Goal: Information Seeking & Learning: Learn about a topic

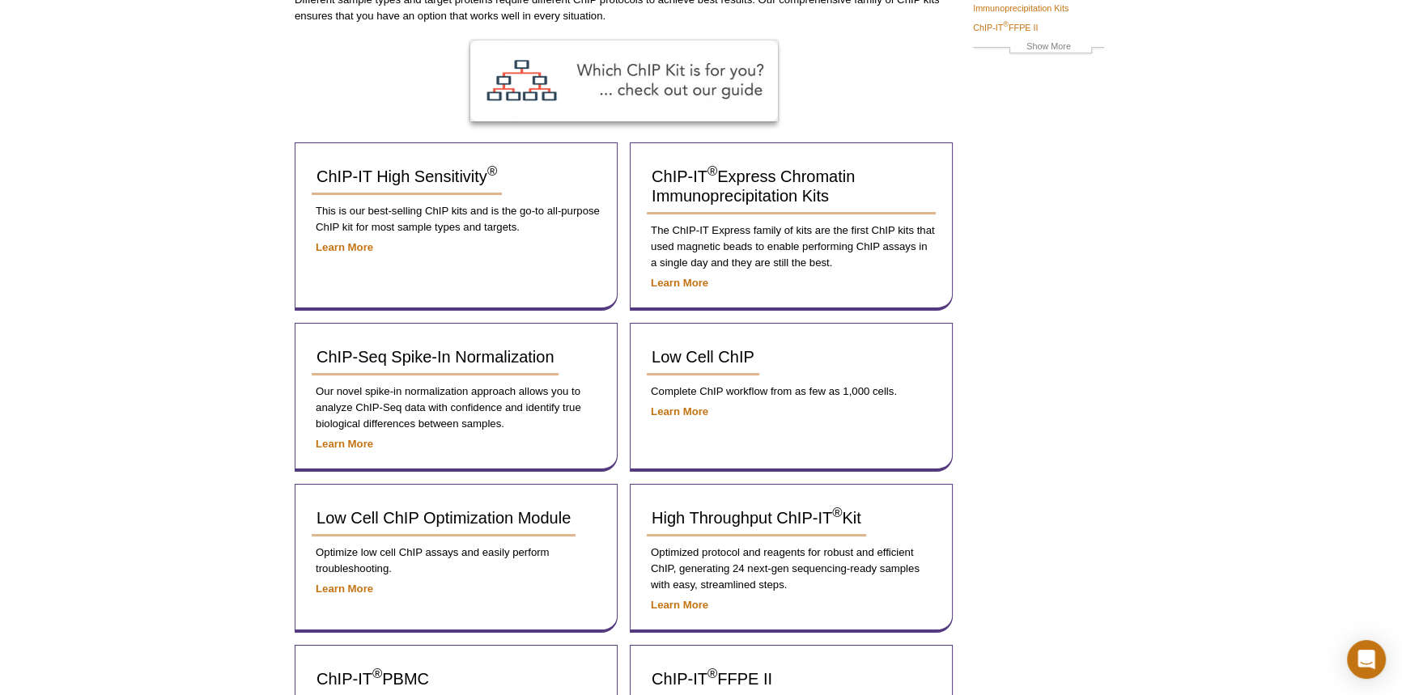
scroll to position [175, 0]
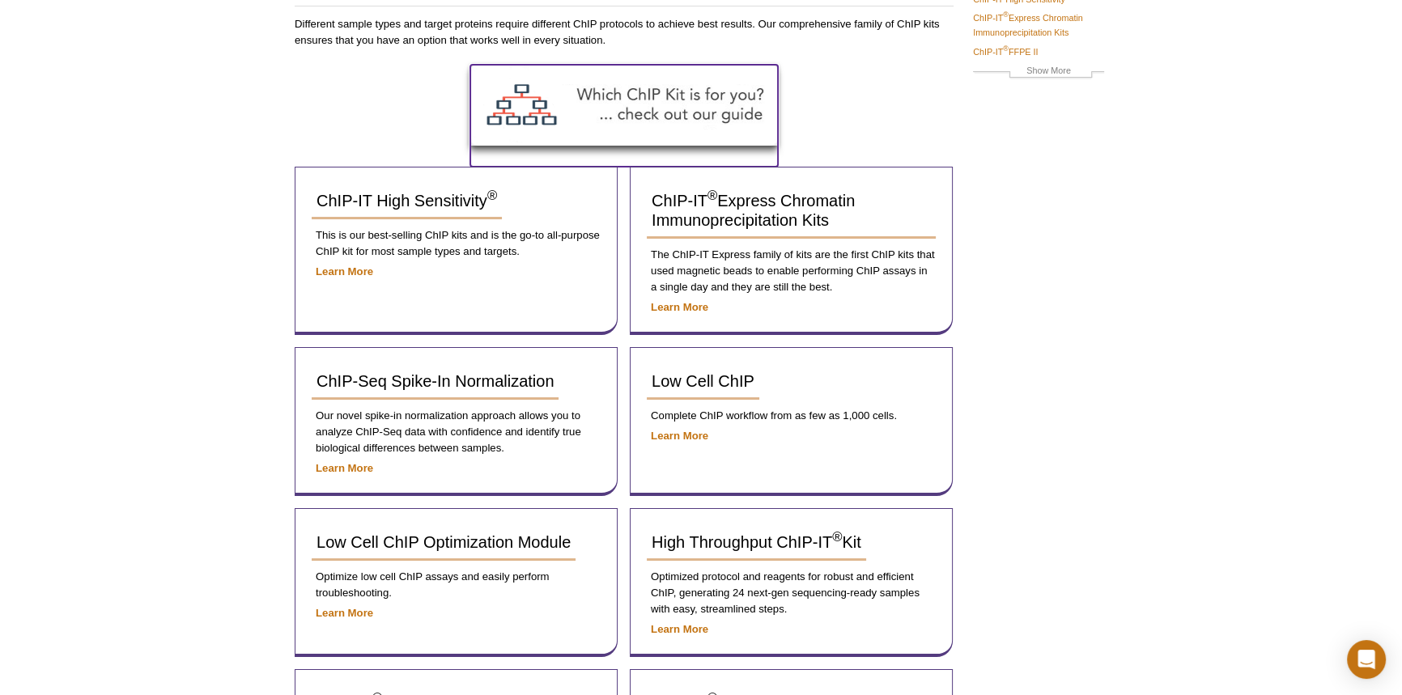
click at [614, 99] on img at bounding box center [624, 105] width 308 height 81
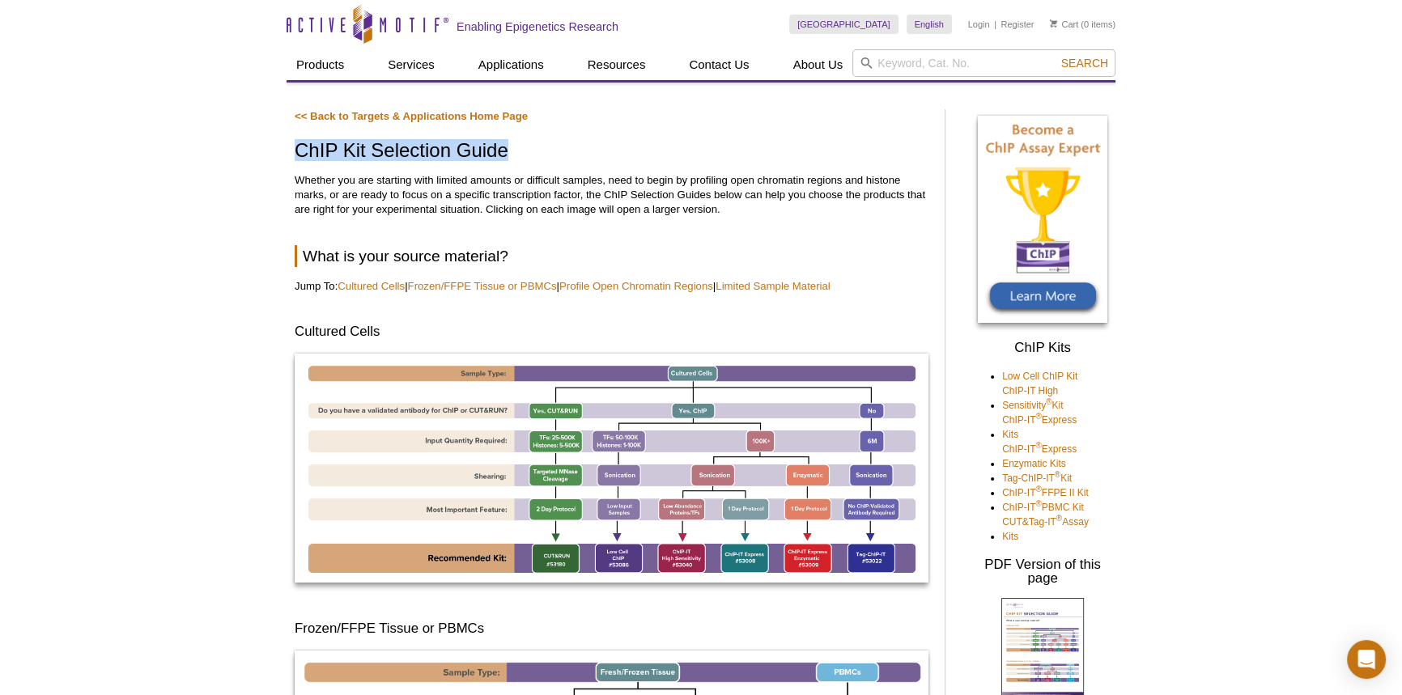
drag, startPoint x: 299, startPoint y: 150, endPoint x: 534, endPoint y: 150, distance: 234.7
click at [534, 150] on h1 "ChIP Kit Selection Guide" at bounding box center [612, 151] width 634 height 23
copy h1 "ChIP Kit Selection Guide"
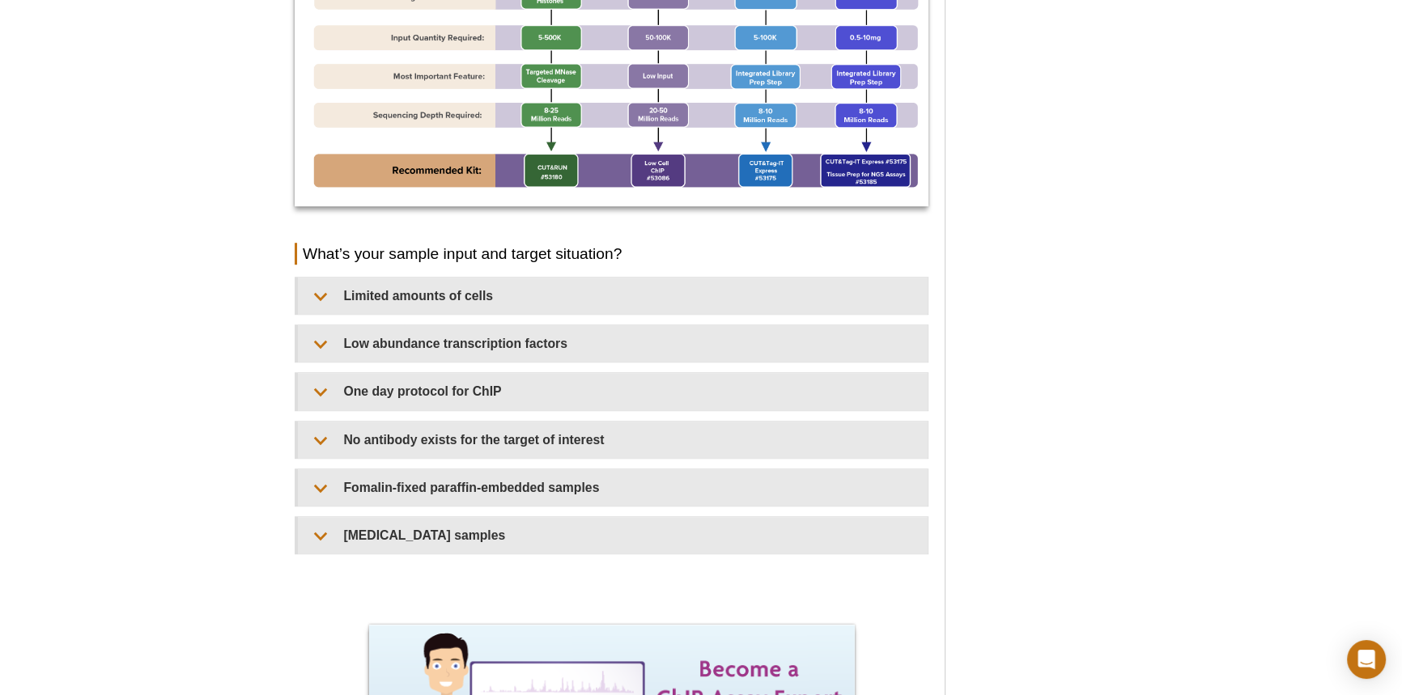
scroll to position [1238, 0]
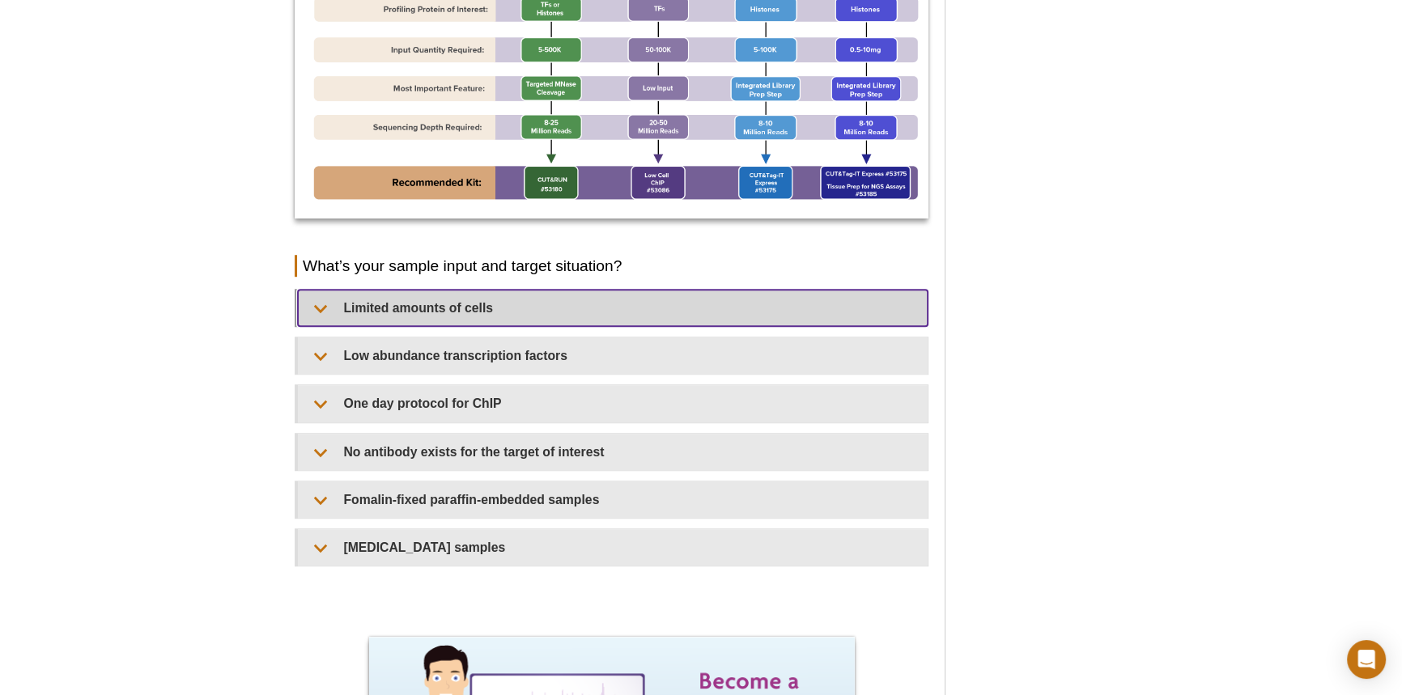
click at [316, 303] on summary "Limited amounts of cells​" at bounding box center [613, 308] width 630 height 36
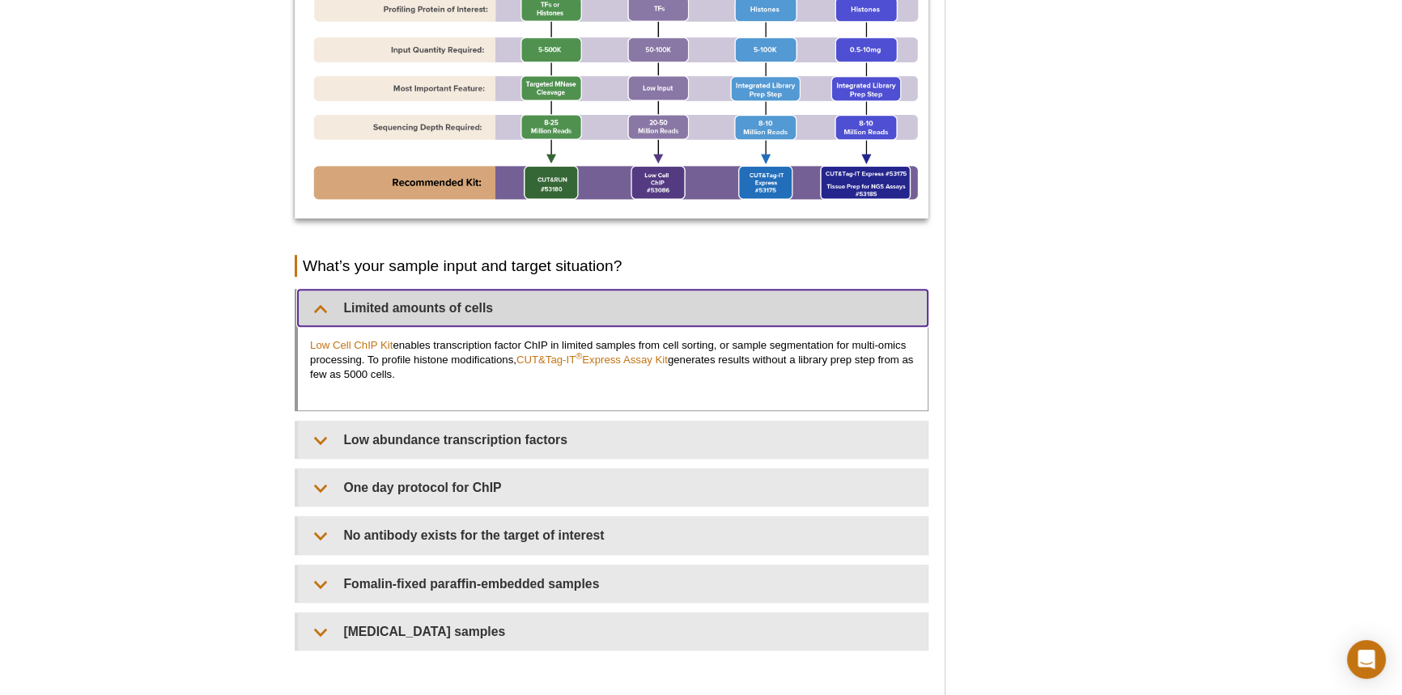
click at [316, 303] on summary "Limited amounts of cells​" at bounding box center [613, 308] width 630 height 36
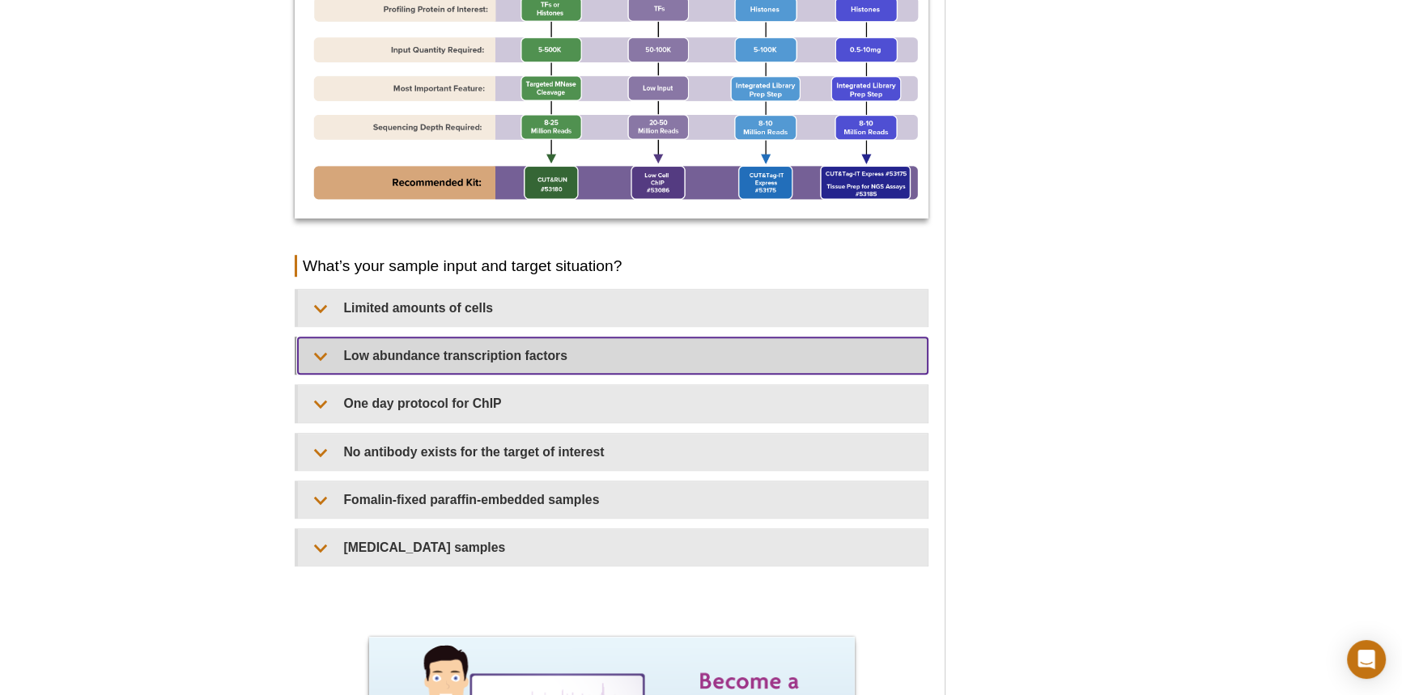
click at [320, 347] on summary "Low abundance transcription factors​" at bounding box center [613, 355] width 630 height 36
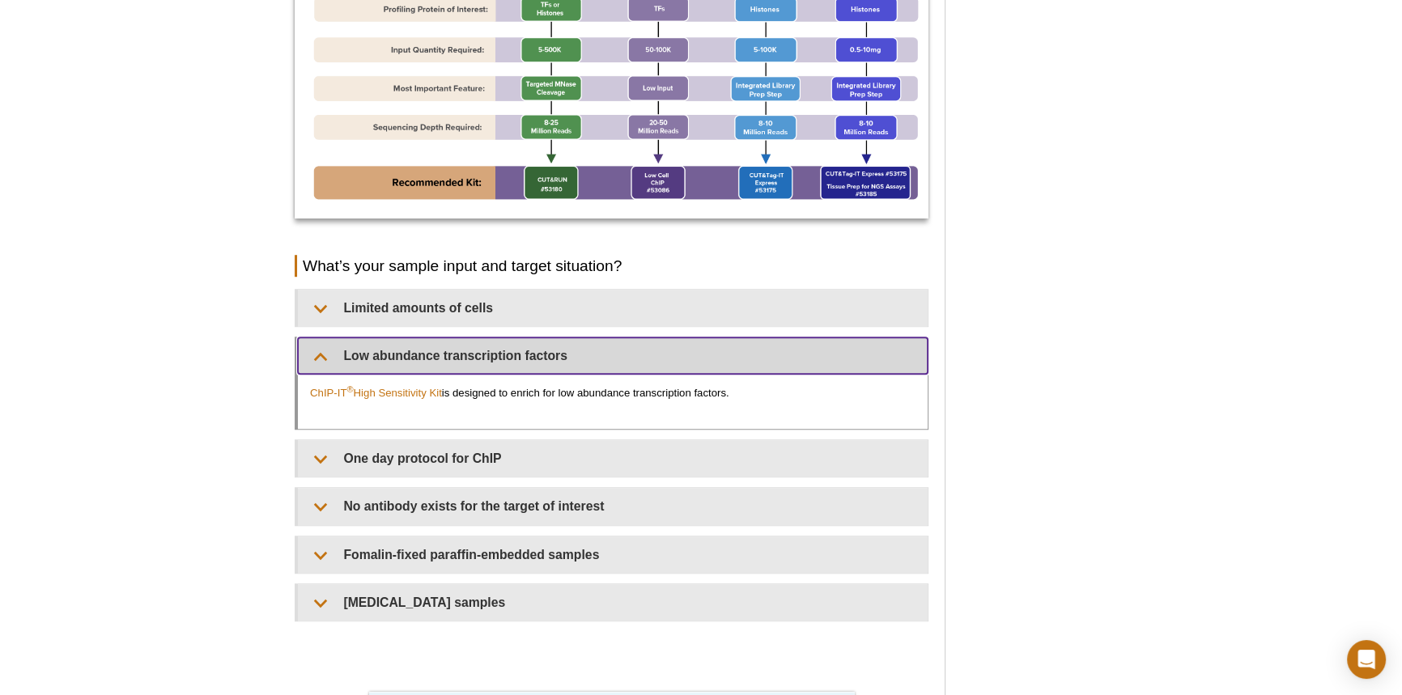
click at [320, 347] on summary "Low abundance transcription factors​" at bounding box center [613, 355] width 630 height 36
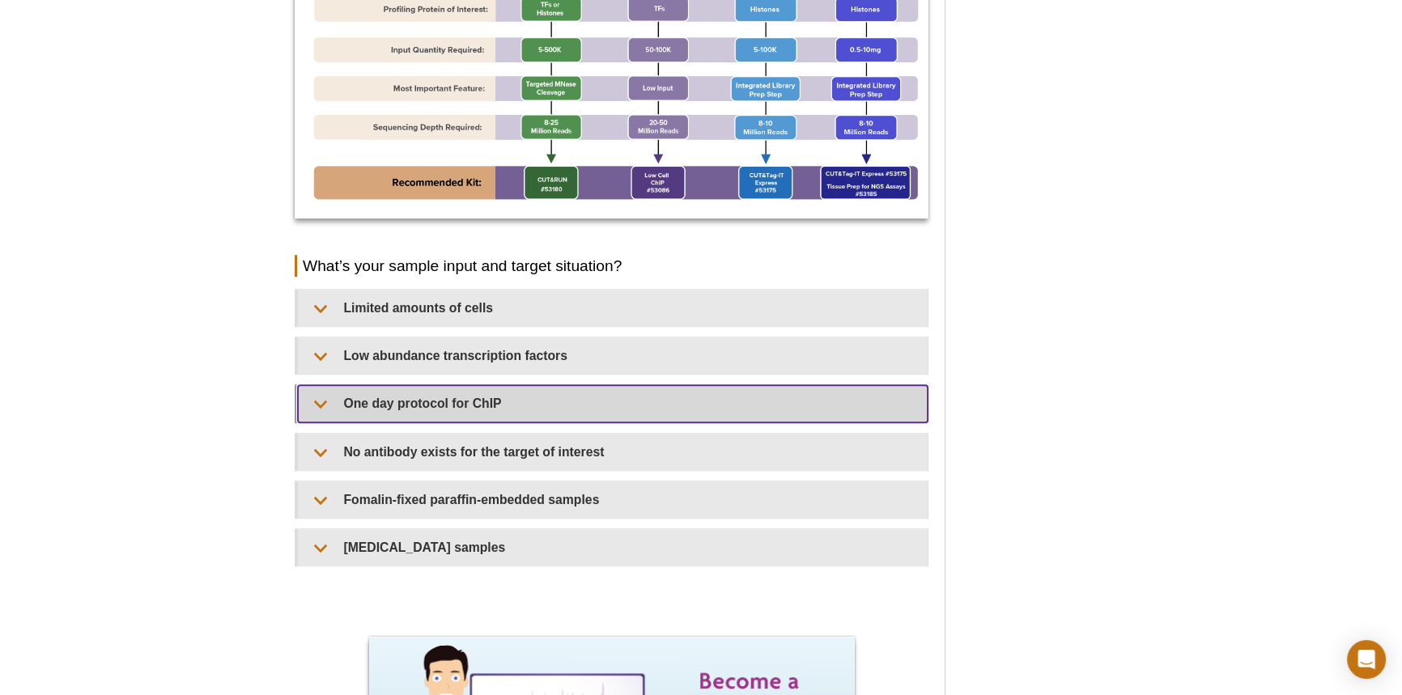
click at [320, 397] on summary "One day protocol for ChIP​​" at bounding box center [613, 403] width 630 height 36
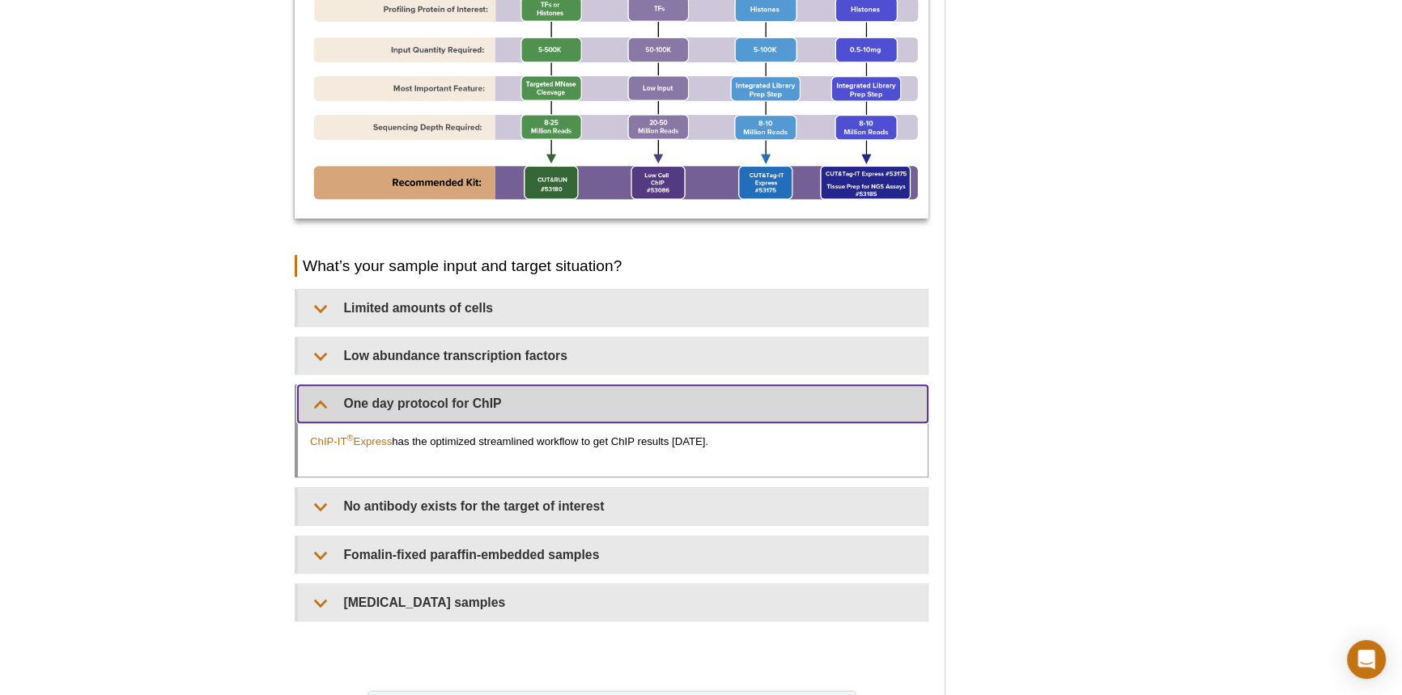
click at [320, 397] on summary "One day protocol for ChIP​​" at bounding box center [613, 403] width 630 height 36
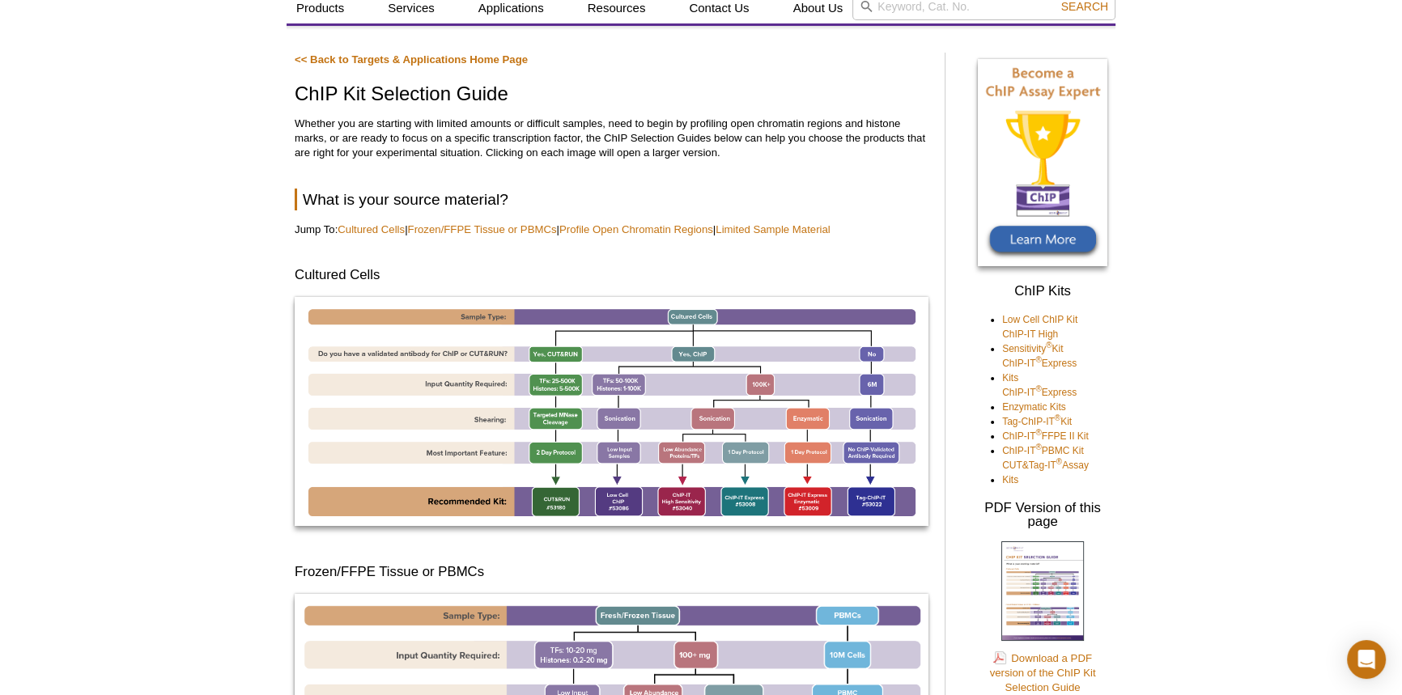
scroll to position [0, 0]
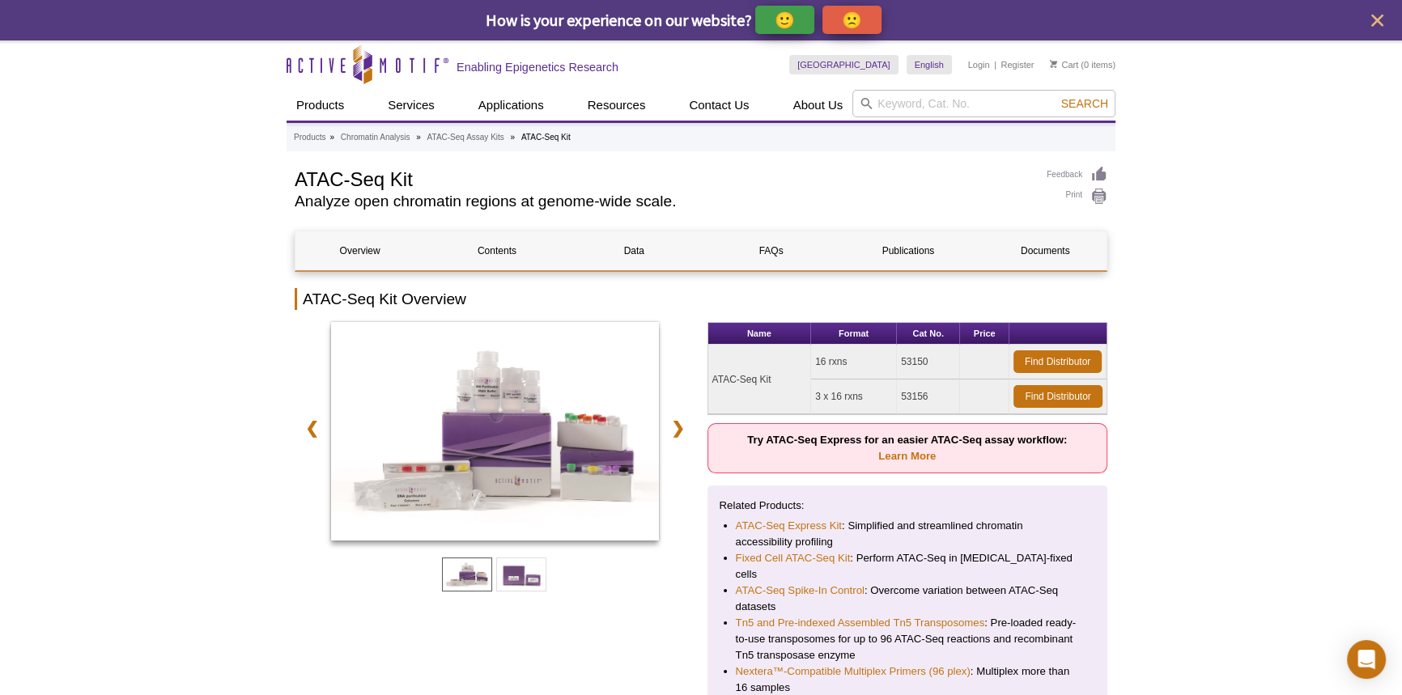
click at [775, 15] on p "🙂" at bounding box center [785, 20] width 20 height 20
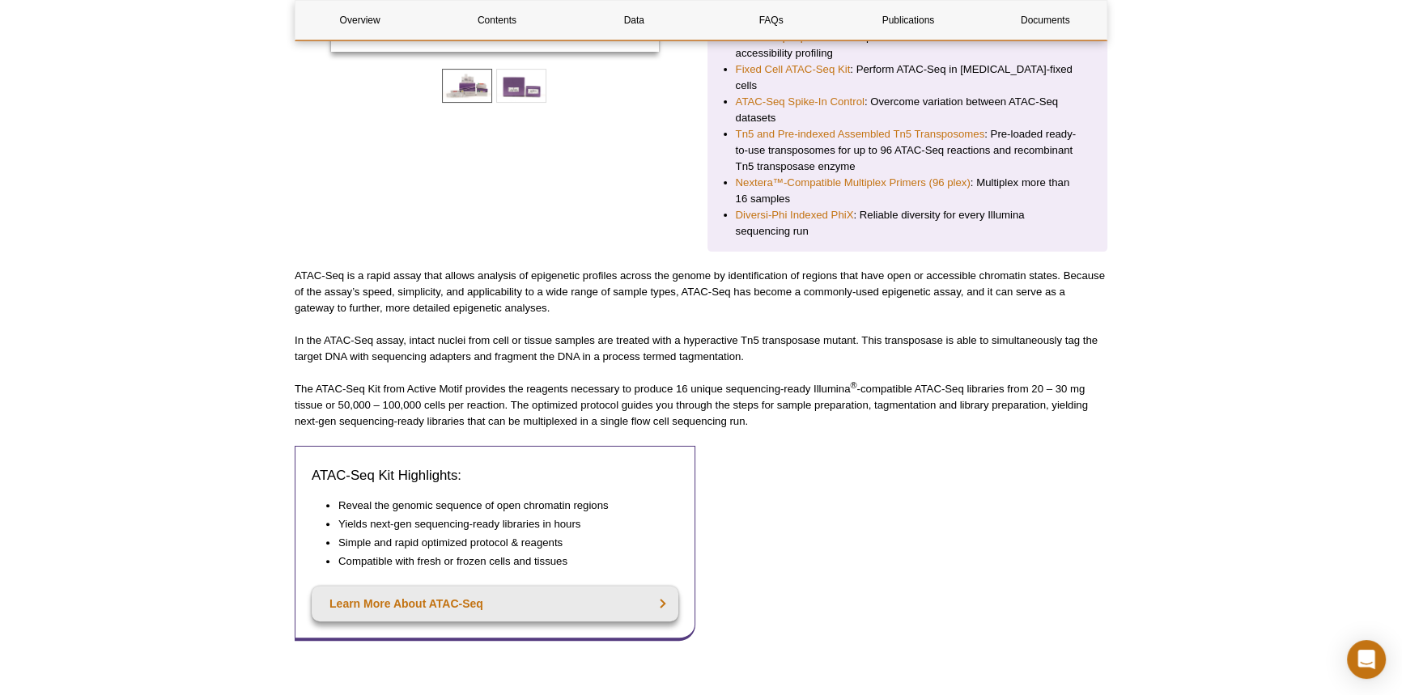
scroll to position [95, 0]
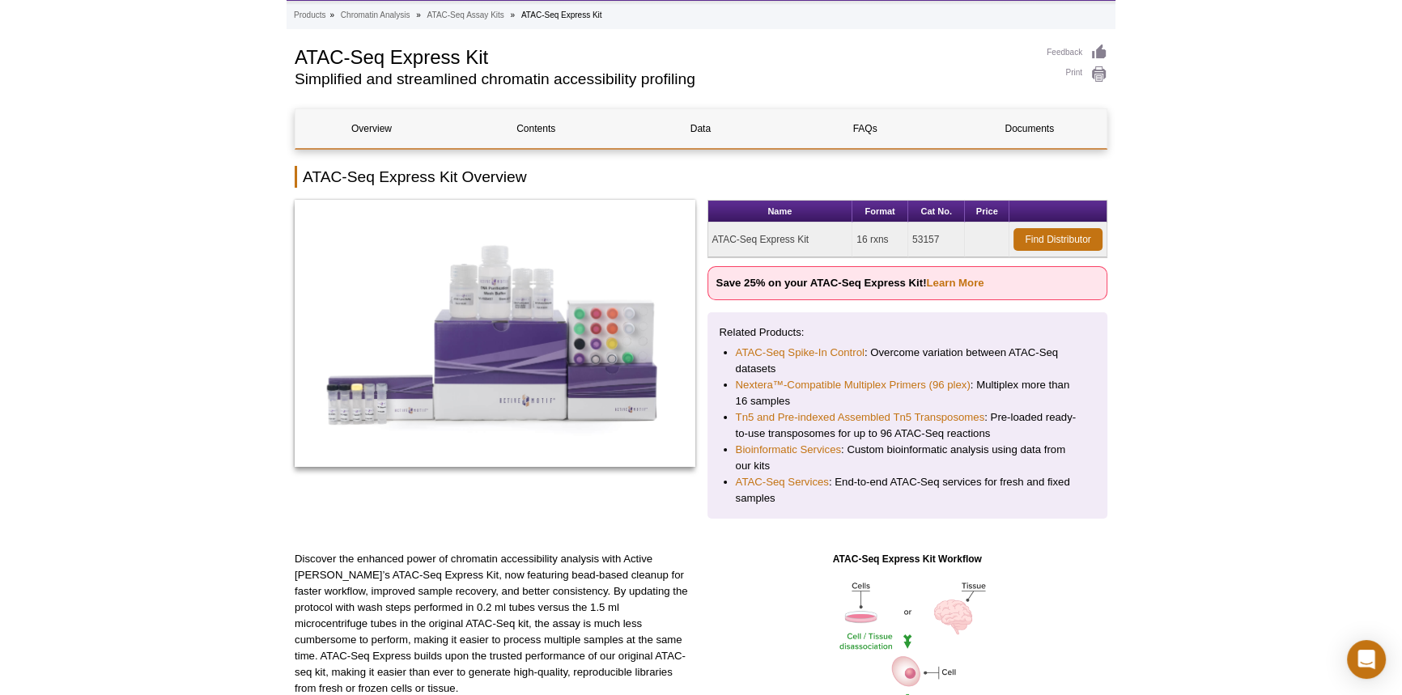
scroll to position [78, 0]
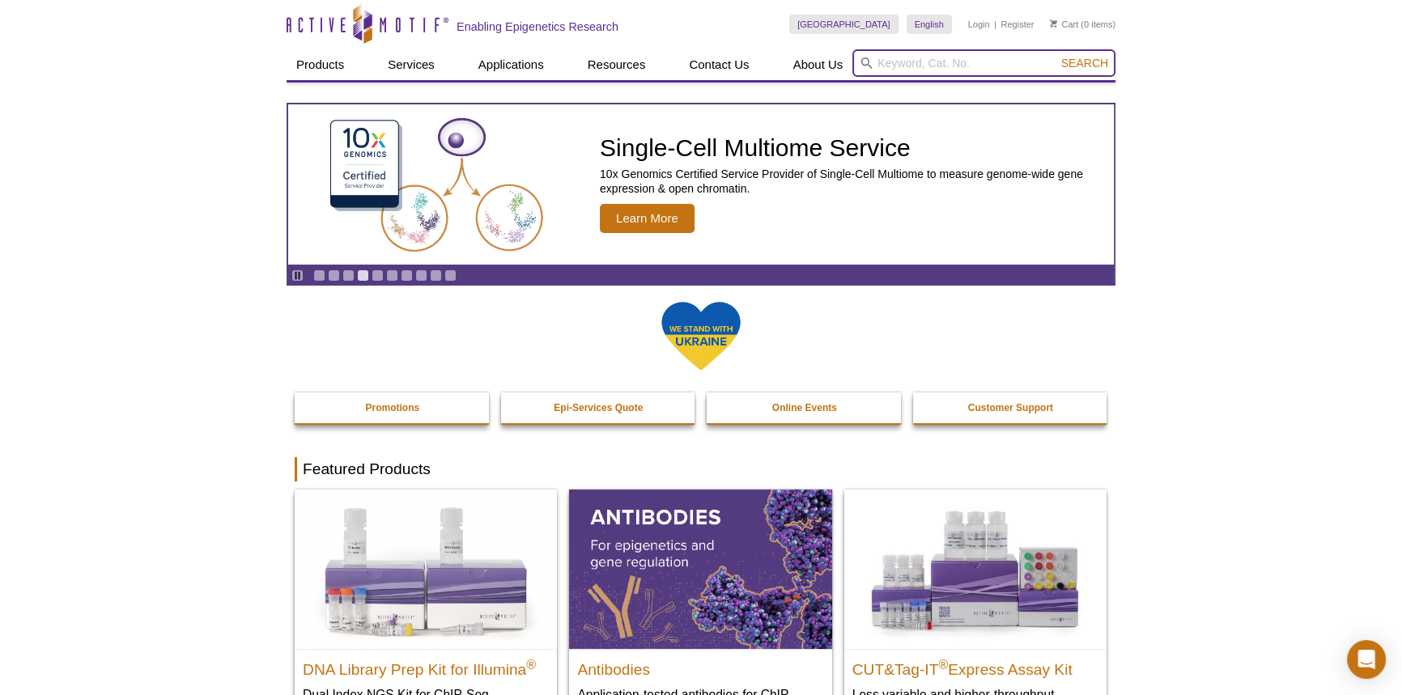
click at [932, 57] on input "search" at bounding box center [983, 63] width 263 height 28
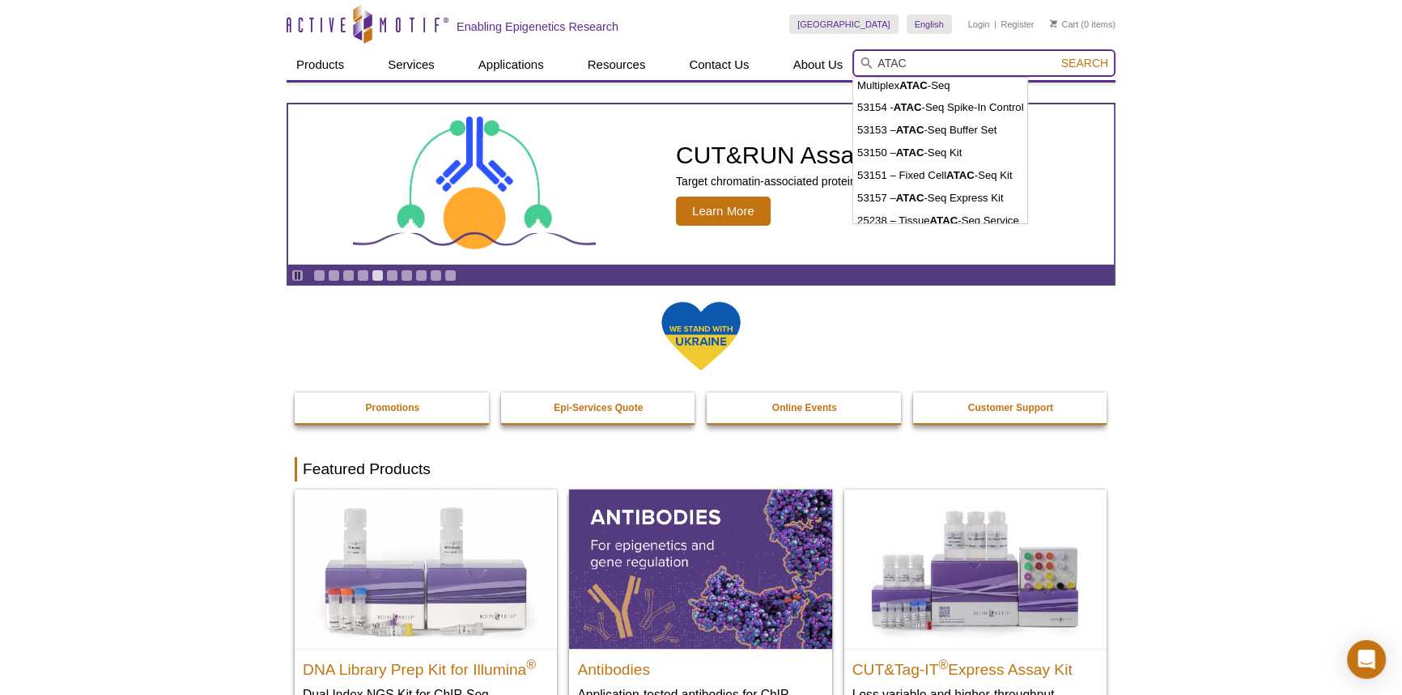
scroll to position [79, 0]
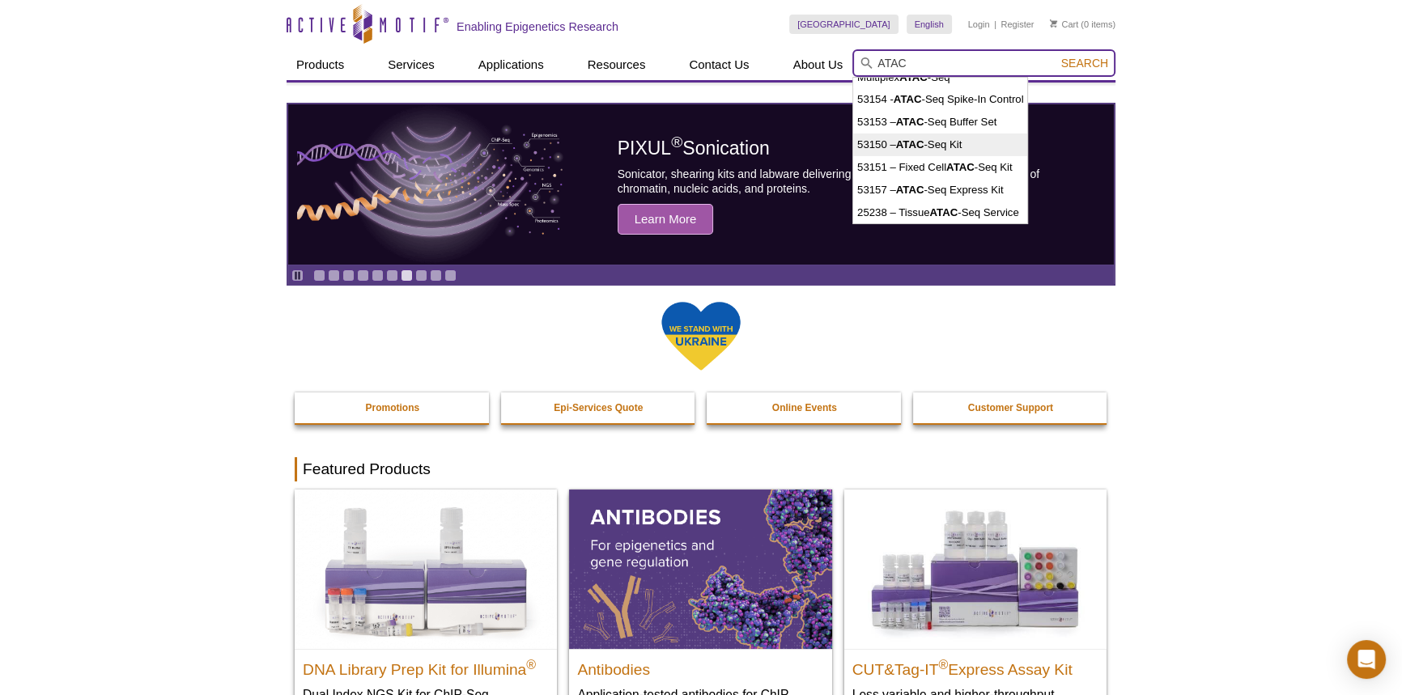
type input "ATAC"
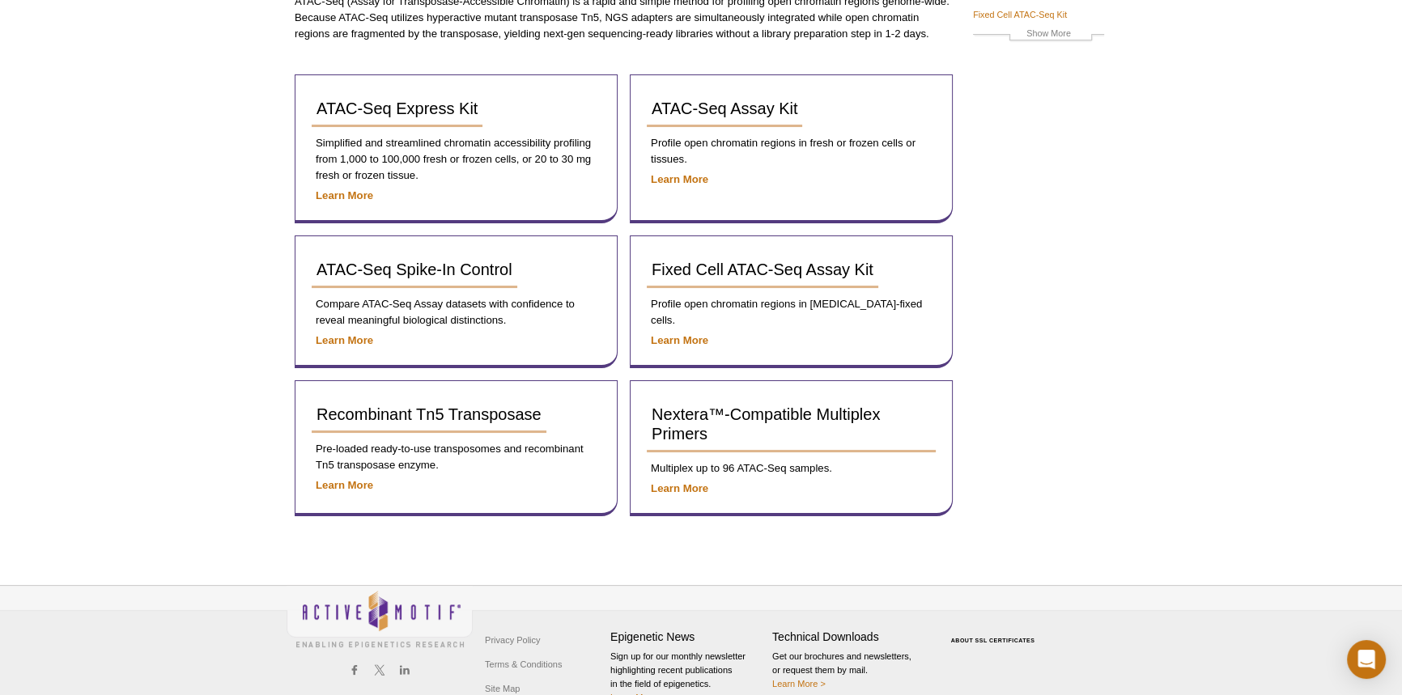
scroll to position [56, 0]
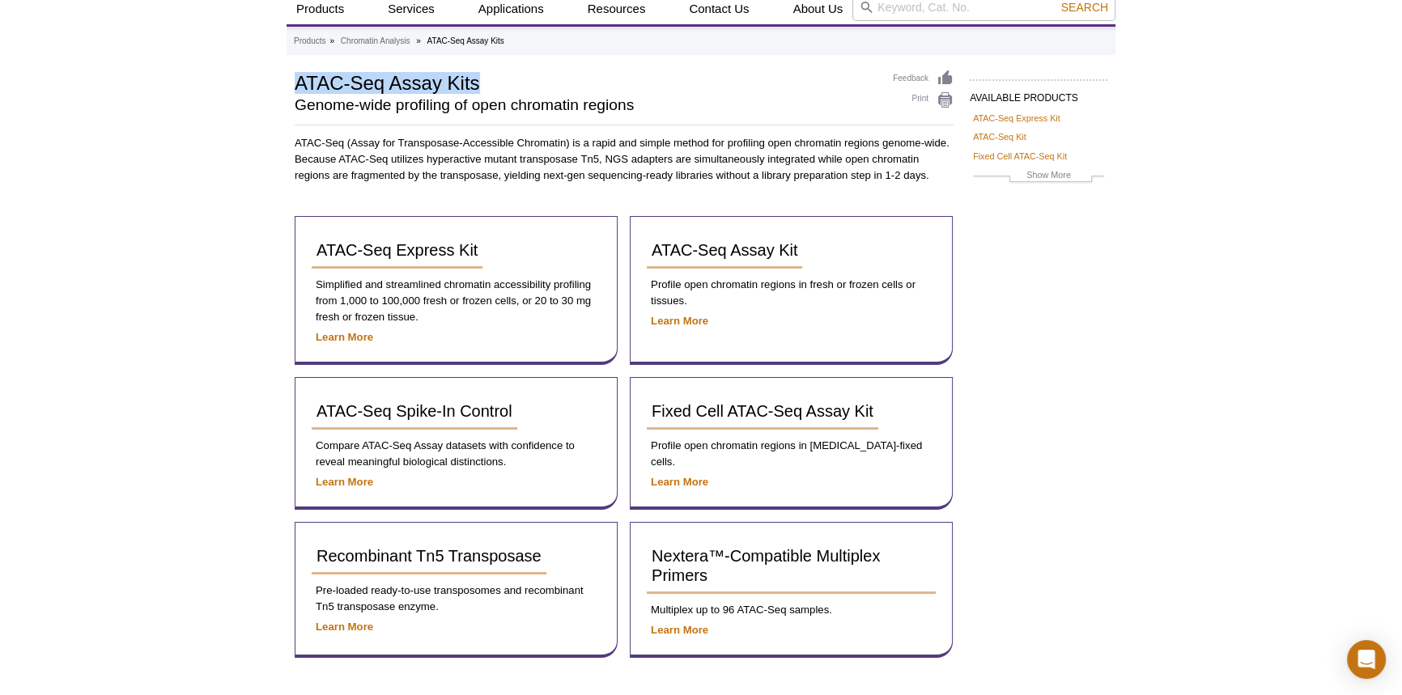
drag, startPoint x: 299, startPoint y: 84, endPoint x: 480, endPoint y: 85, distance: 181.3
click at [480, 85] on h1 "ATAC-Seq Assay Kits" at bounding box center [586, 82] width 582 height 24
copy h1 "ATAC-Seq Assay Kits"
